Goal: Task Accomplishment & Management: Complete application form

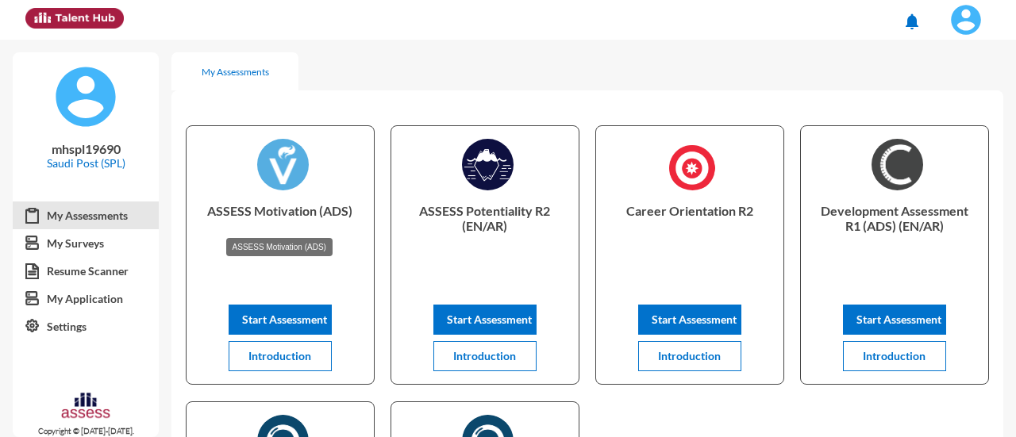
scroll to position [40, 0]
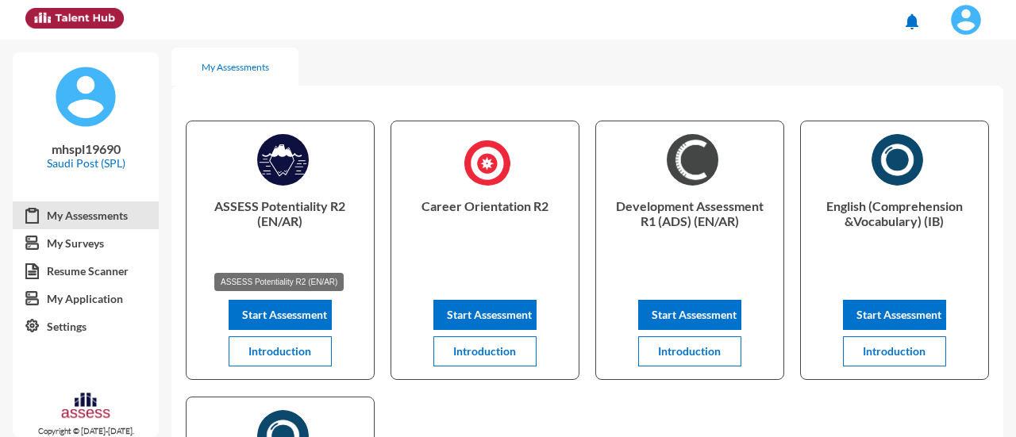
scroll to position [5, 0]
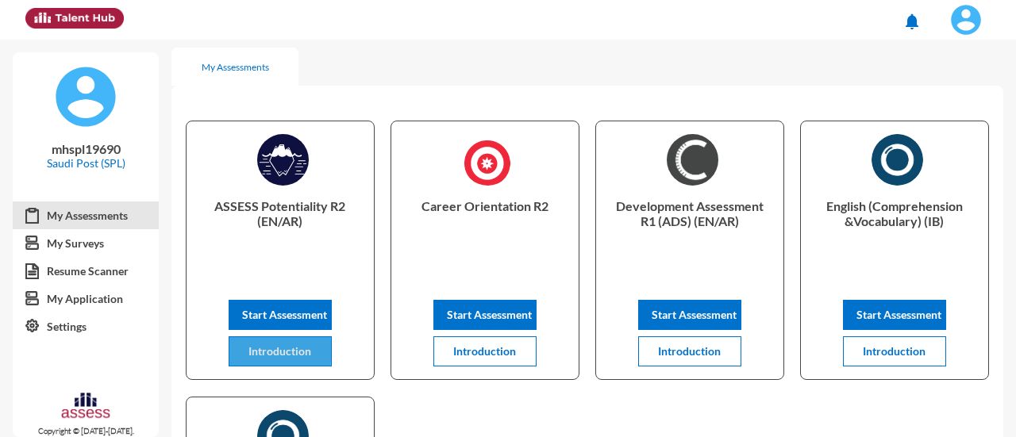
click at [269, 351] on span "Introduction" at bounding box center [279, 350] width 63 height 13
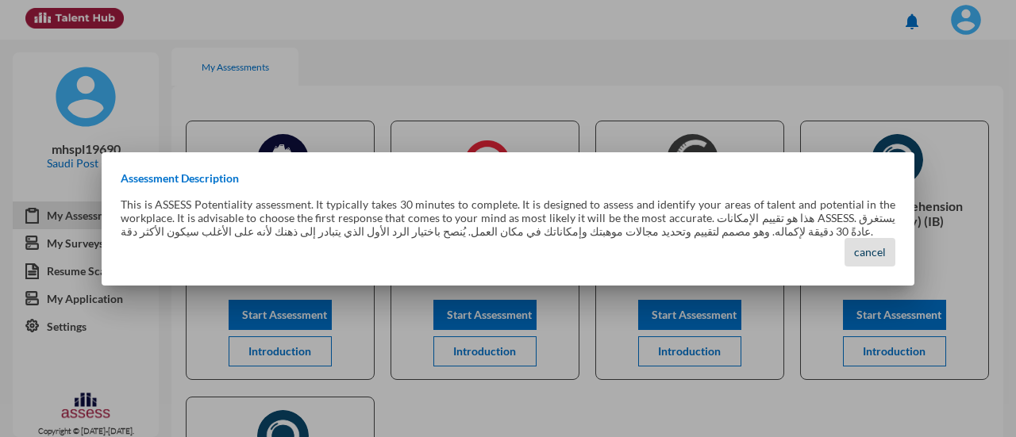
click at [875, 250] on span "cancel" at bounding box center [870, 251] width 32 height 13
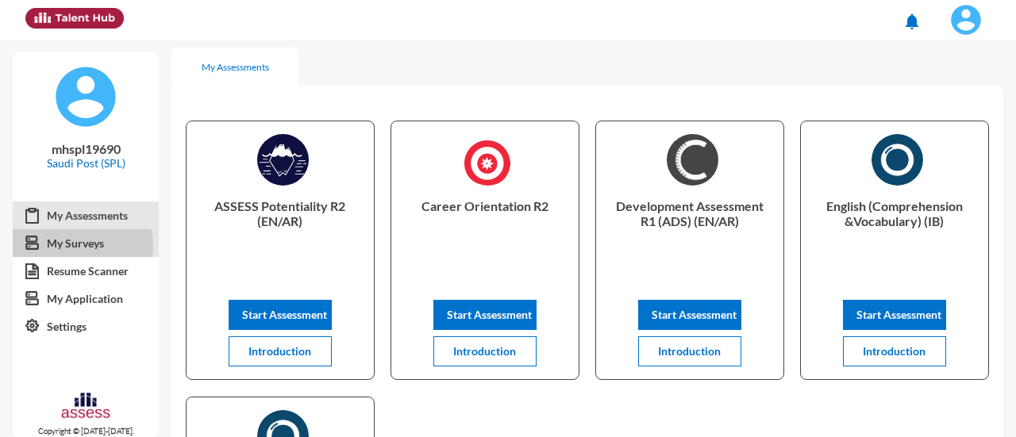
click at [79, 247] on link "My Surveys" at bounding box center [86, 243] width 146 height 29
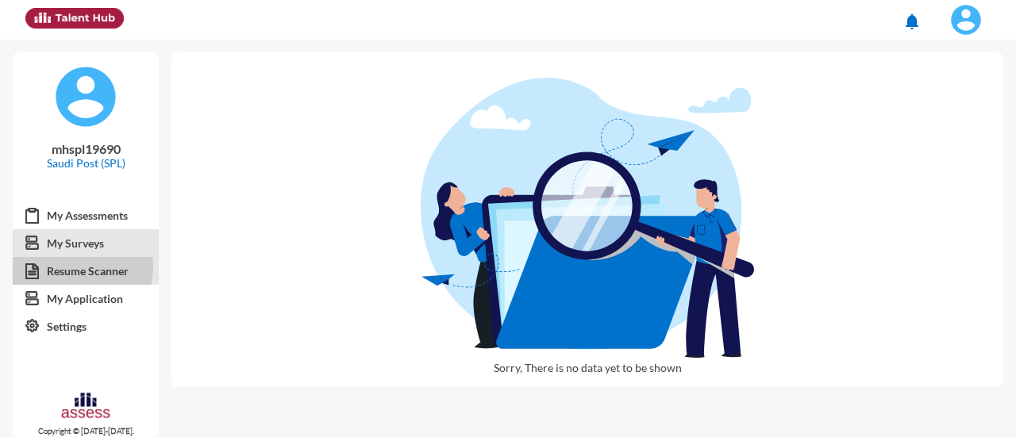
click at [79, 267] on link "Resume Scanner" at bounding box center [86, 271] width 146 height 29
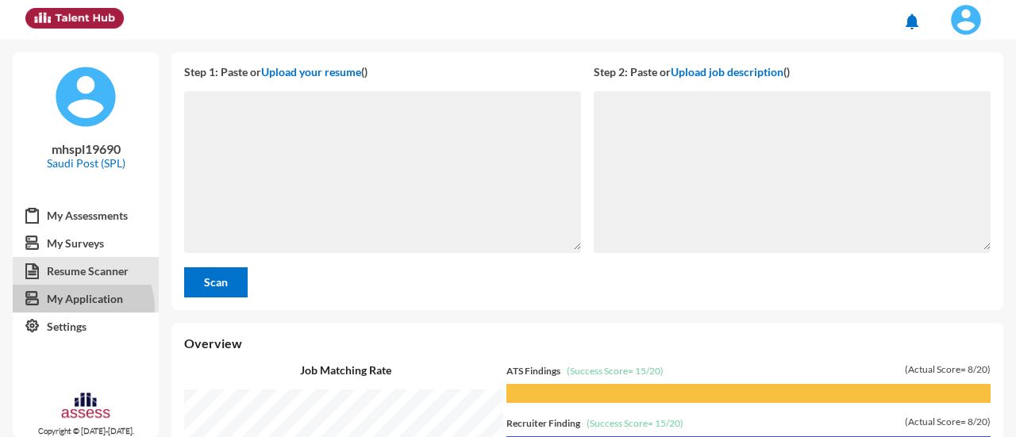
click at [78, 309] on link "My Application" at bounding box center [86, 299] width 146 height 29
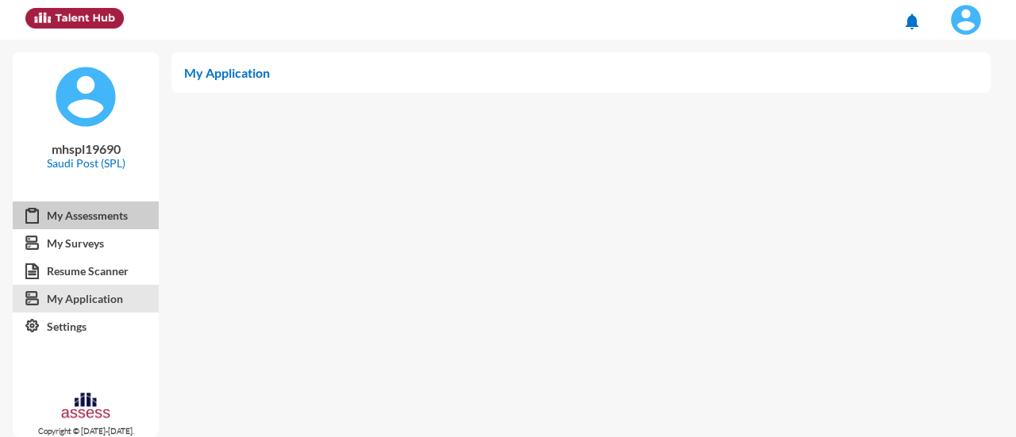
click at [88, 218] on link "My Assessments" at bounding box center [86, 216] width 146 height 29
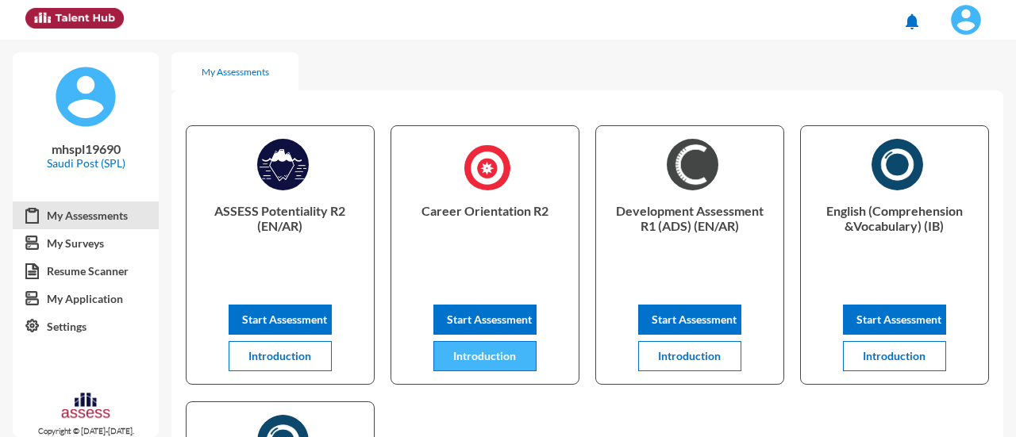
click at [467, 361] on span "Introduction" at bounding box center [484, 355] width 63 height 13
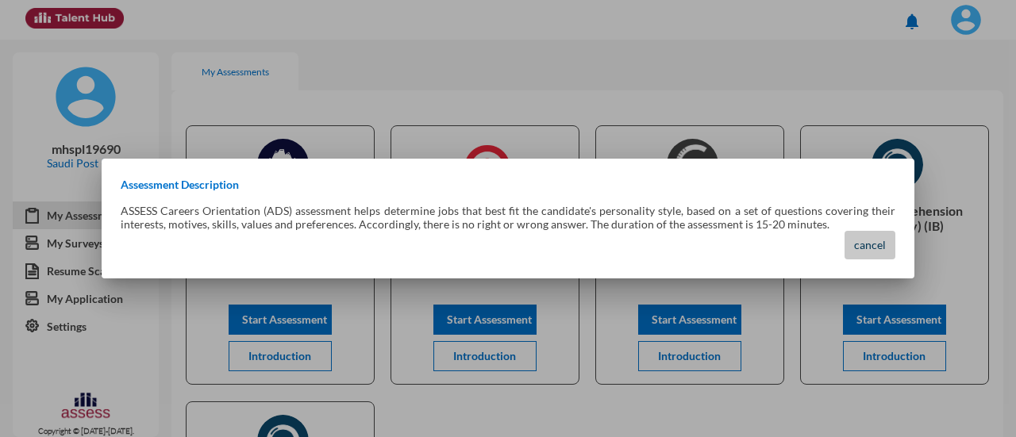
click at [872, 256] on button "cancel" at bounding box center [869, 245] width 51 height 29
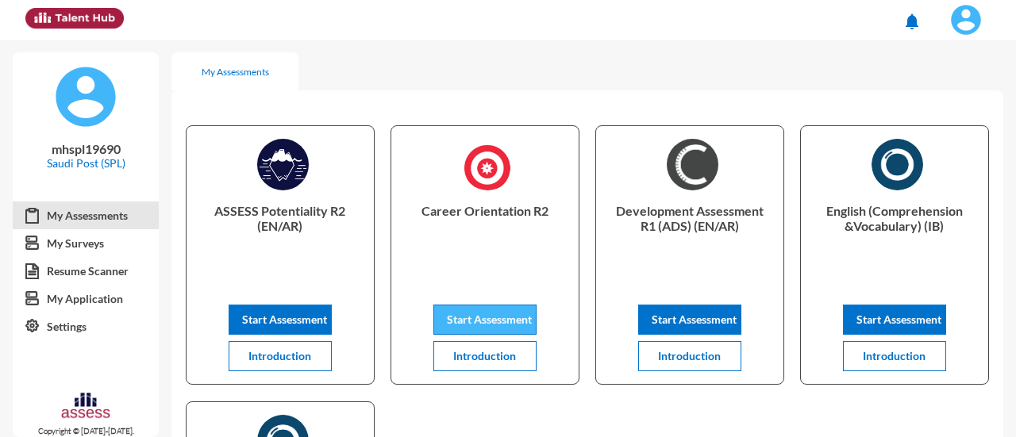
click at [471, 321] on span "Start Assessment" at bounding box center [489, 319] width 85 height 13
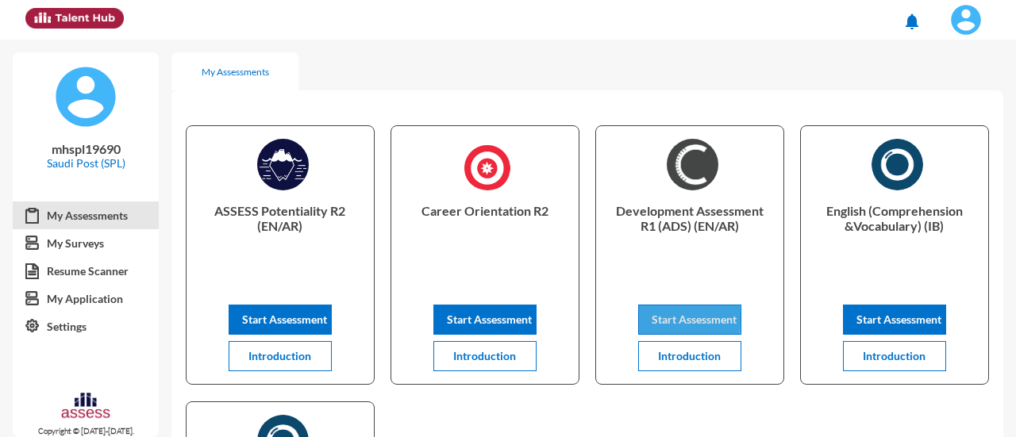
click at [663, 318] on span "Start Assessment" at bounding box center [694, 319] width 85 height 13
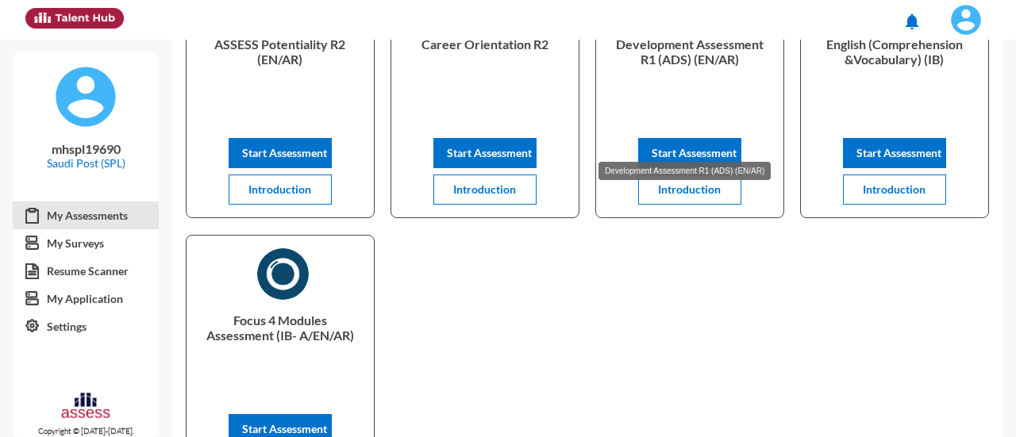
scroll to position [170, 0]
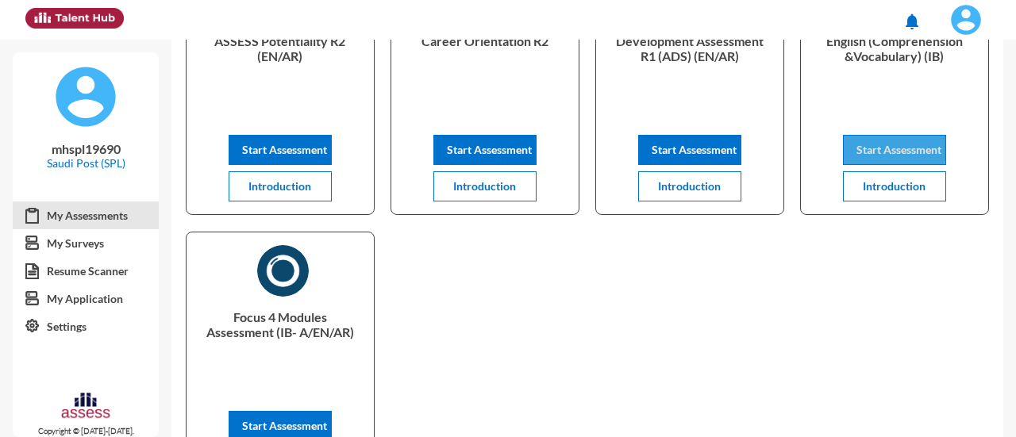
click at [881, 141] on button "Start Assessment" at bounding box center [894, 150] width 103 height 30
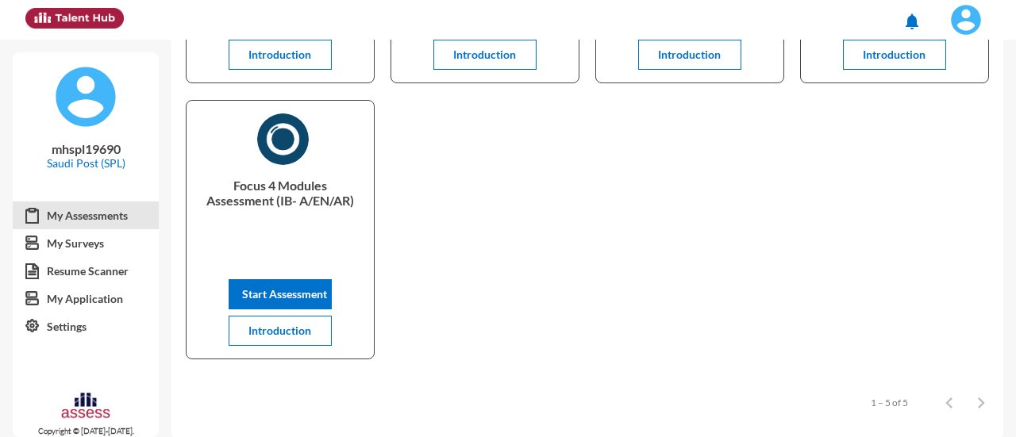
scroll to position [322, 0]
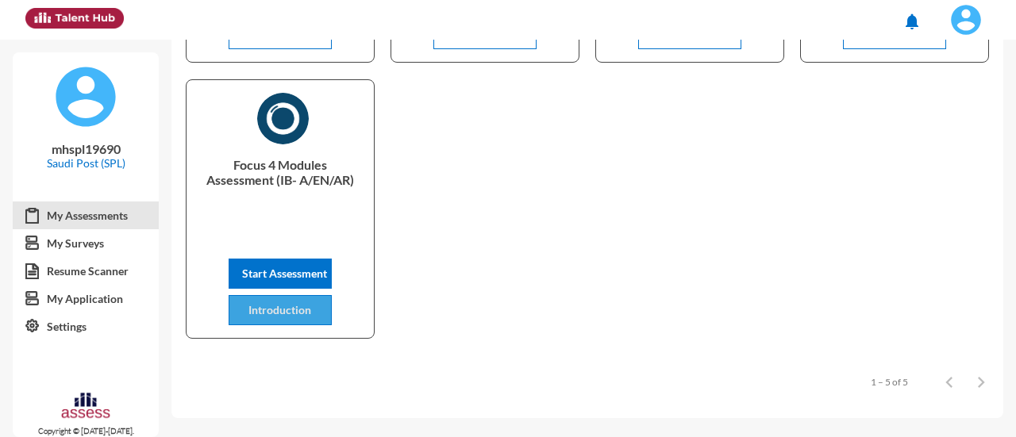
click at [283, 317] on span "Introduction" at bounding box center [279, 309] width 63 height 13
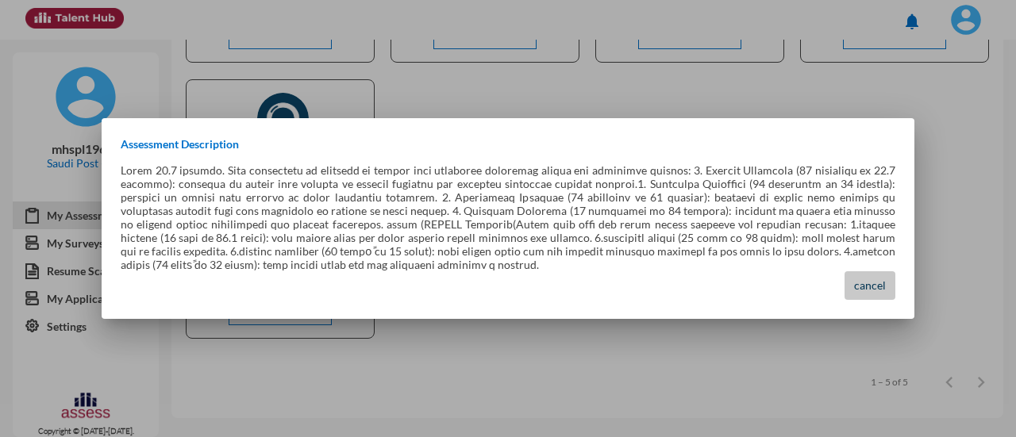
click at [883, 286] on button "cancel" at bounding box center [869, 285] width 51 height 29
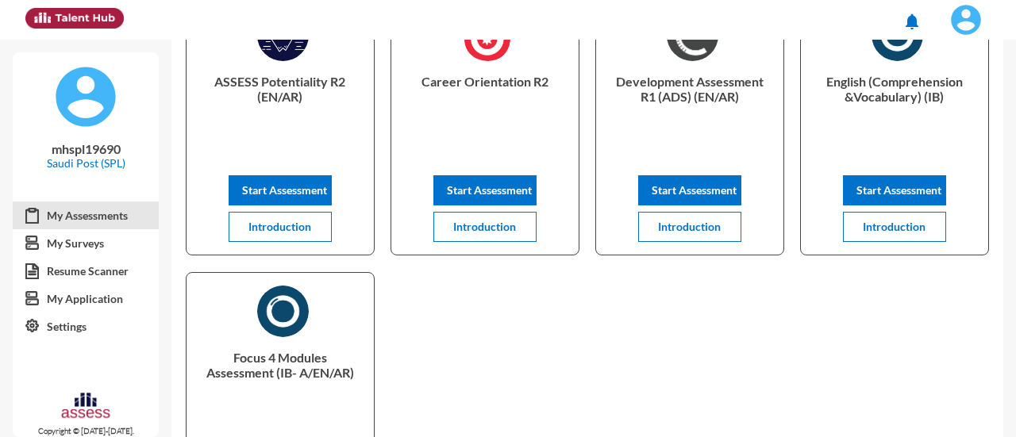
scroll to position [128, 0]
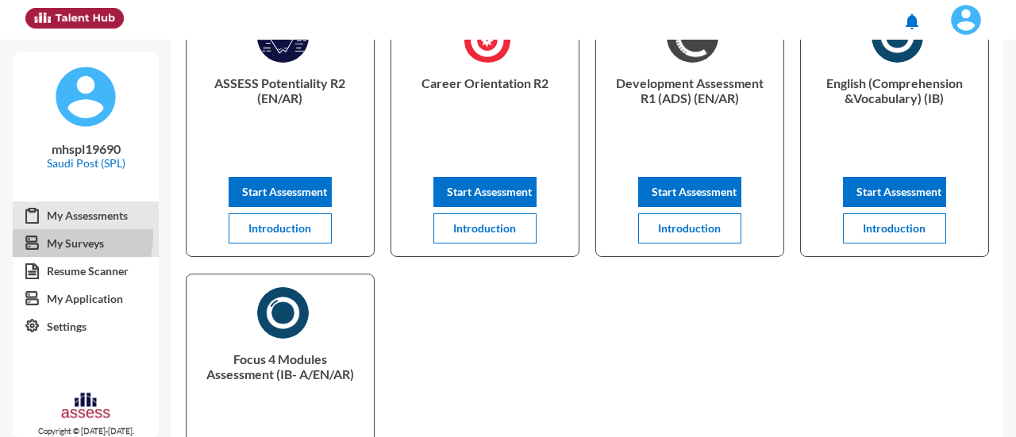
click at [59, 236] on link "My Surveys" at bounding box center [86, 243] width 146 height 29
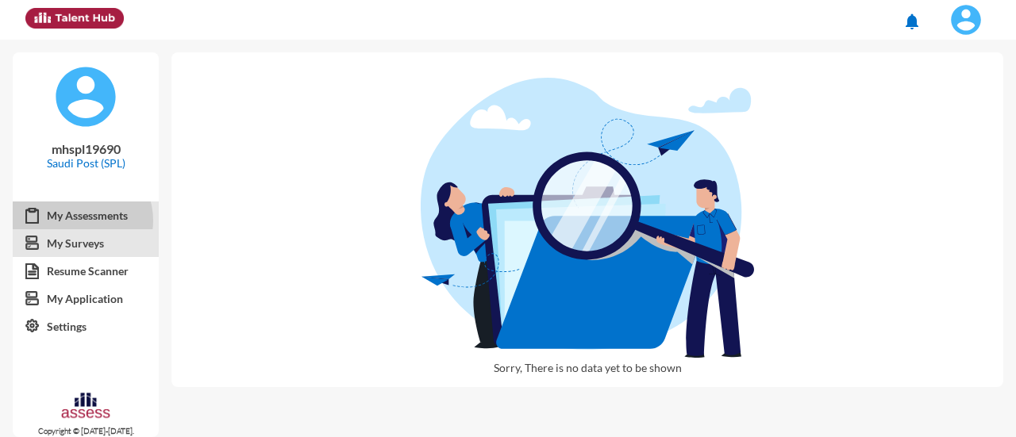
click at [79, 221] on link "My Assessments" at bounding box center [86, 216] width 146 height 29
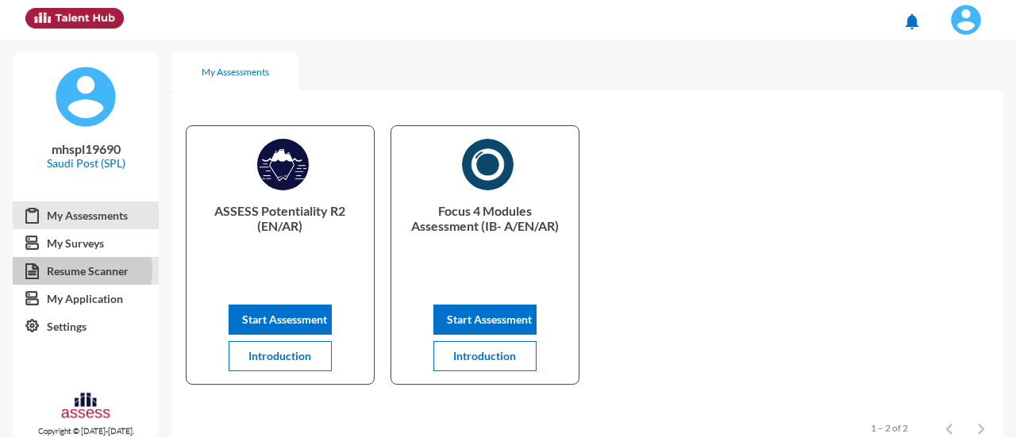
click at [79, 270] on link "Resume Scanner" at bounding box center [86, 271] width 146 height 29
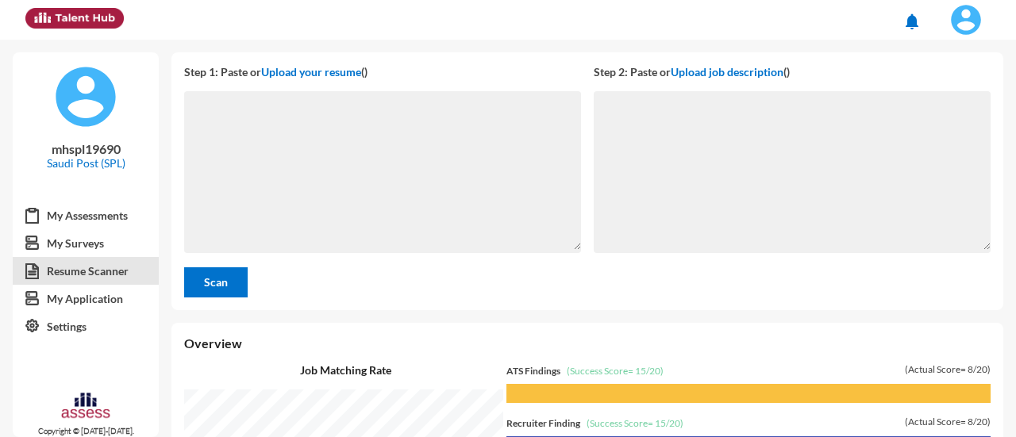
scroll to position [192, 0]
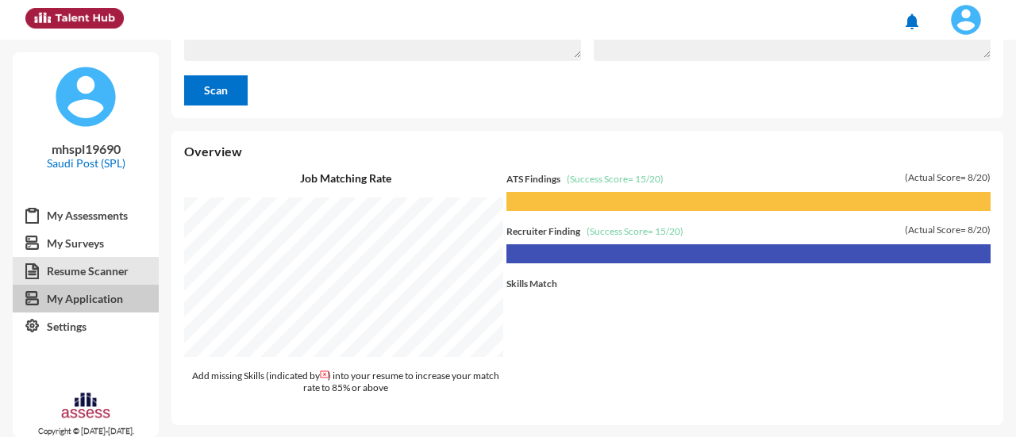
click at [86, 287] on link "My Application" at bounding box center [86, 299] width 146 height 29
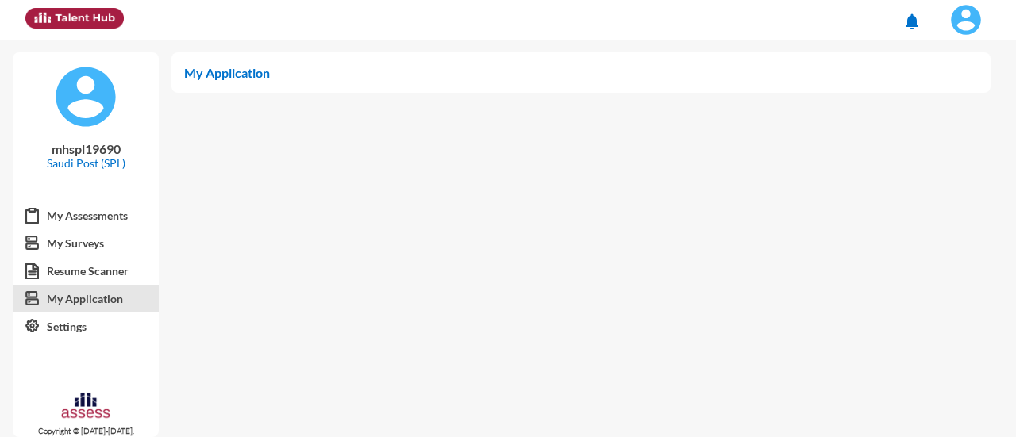
click at [220, 77] on p "My Application" at bounding box center [581, 72] width 794 height 15
click at [92, 217] on link "My Assessments" at bounding box center [86, 216] width 146 height 29
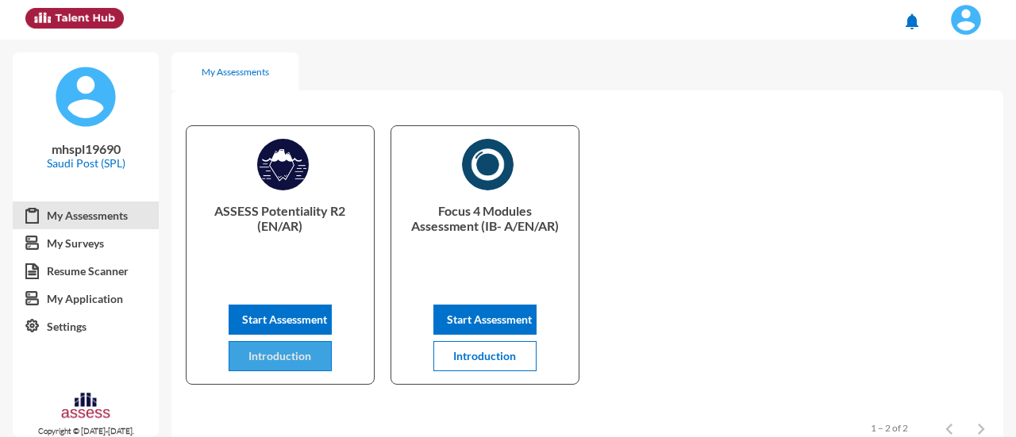
click at [274, 348] on button "Introduction" at bounding box center [280, 356] width 103 height 30
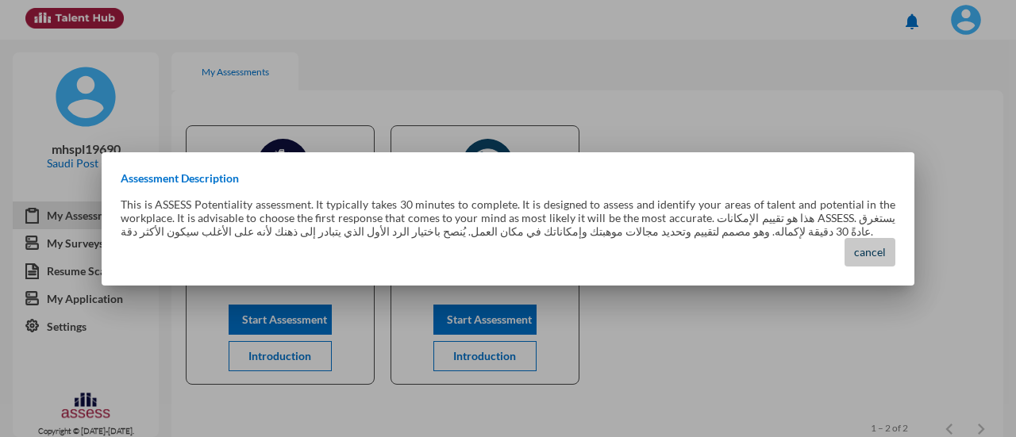
click at [863, 256] on span "cancel" at bounding box center [870, 251] width 32 height 13
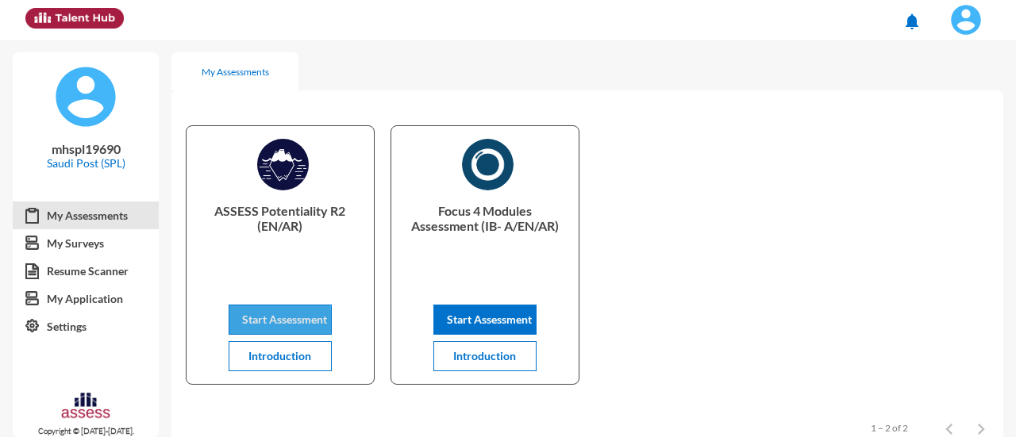
click at [268, 321] on span "Start Assessment" at bounding box center [284, 319] width 85 height 13
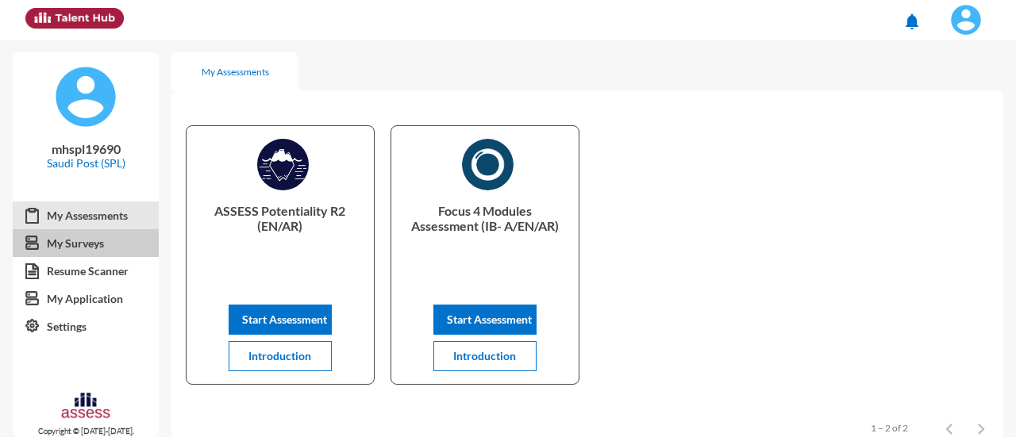
click at [88, 245] on link "My Surveys" at bounding box center [86, 243] width 146 height 29
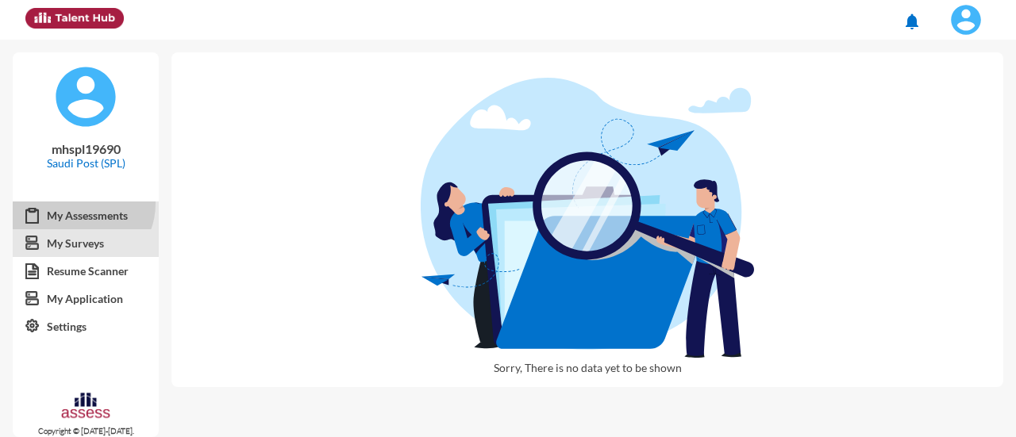
click at [81, 204] on link "My Assessments" at bounding box center [86, 216] width 146 height 29
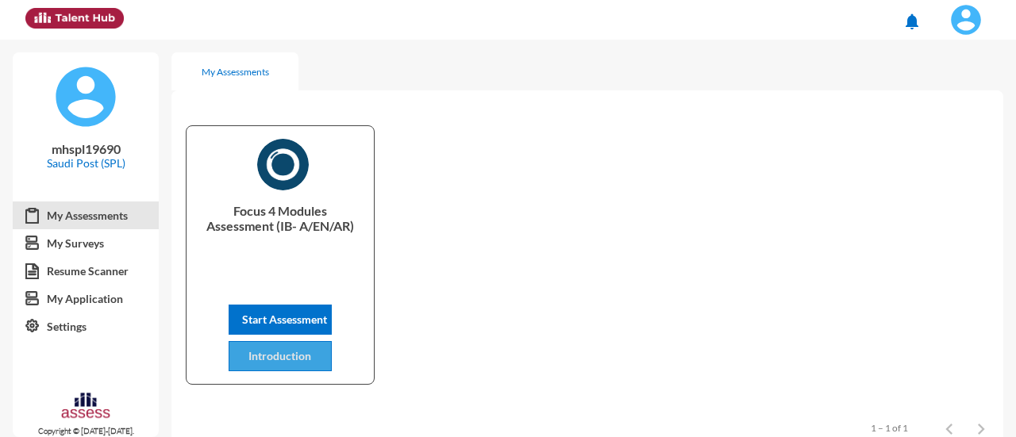
click at [298, 357] on span "Introduction" at bounding box center [279, 355] width 63 height 13
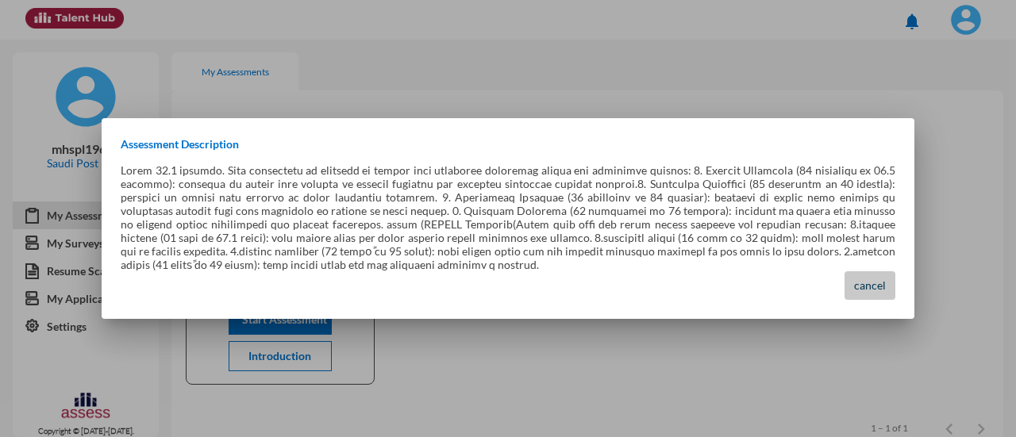
click at [868, 289] on button "cancel" at bounding box center [869, 285] width 51 height 29
